Goal: Task Accomplishment & Management: Manage account settings

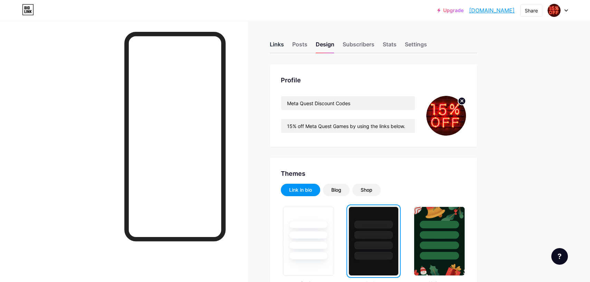
click at [277, 46] on div "Links" at bounding box center [277, 46] width 14 height 12
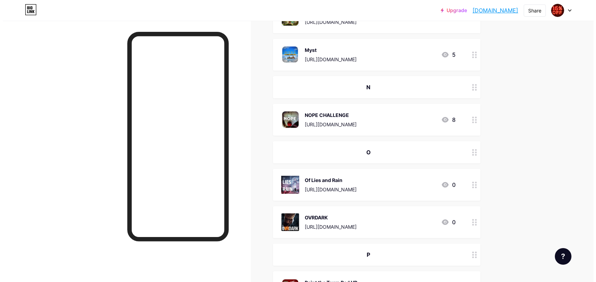
scroll to position [4424, 0]
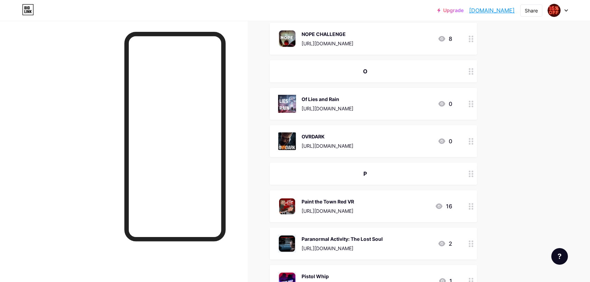
click at [354, 105] on div "[URL][DOMAIN_NAME]" at bounding box center [328, 108] width 52 height 7
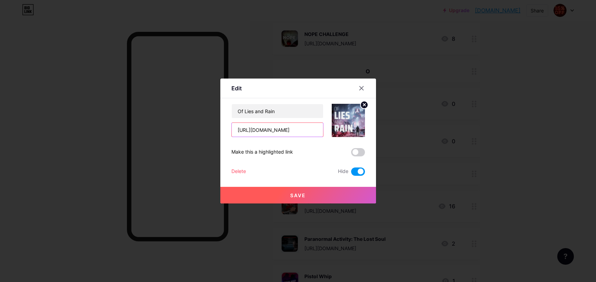
click at [292, 129] on input "[URL][DOMAIN_NAME]" at bounding box center [277, 130] width 91 height 14
paste input "[URL][DOMAIN_NAME]"
type input "[URL][DOMAIN_NAME]"
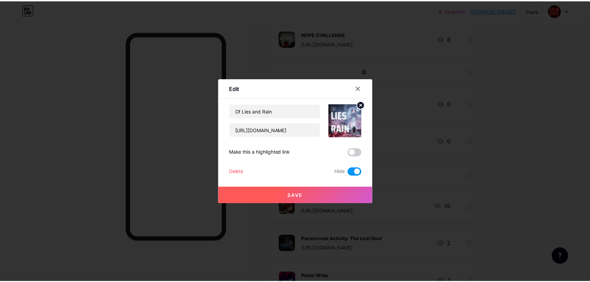
scroll to position [0, 0]
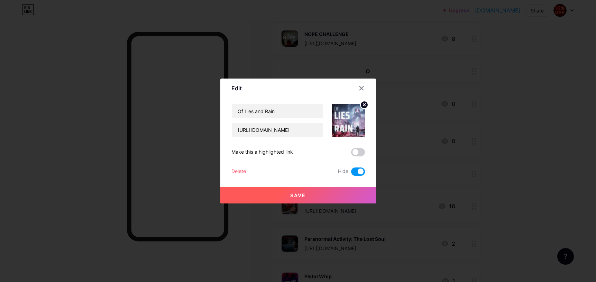
click at [355, 168] on span at bounding box center [358, 171] width 14 height 8
click at [351, 173] on input "checkbox" at bounding box center [351, 173] width 0 height 0
click at [328, 193] on button "Save" at bounding box center [298, 195] width 156 height 17
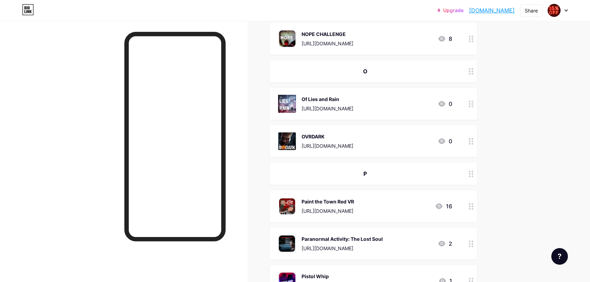
click at [469, 9] on link "[DOMAIN_NAME]" at bounding box center [492, 10] width 46 height 8
